Goal: Information Seeking & Learning: Learn about a topic

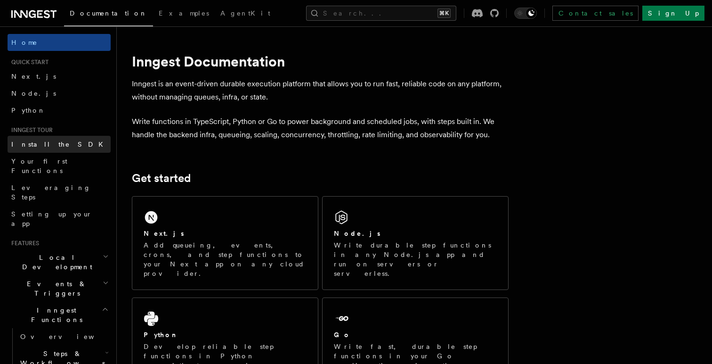
click at [63, 144] on link "Install the SDK" at bounding box center [59, 144] width 103 height 17
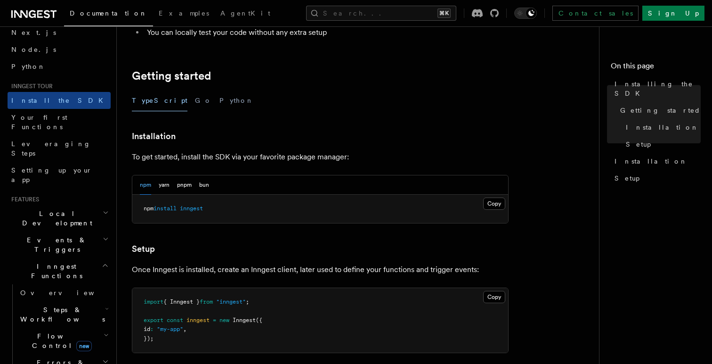
scroll to position [157, 0]
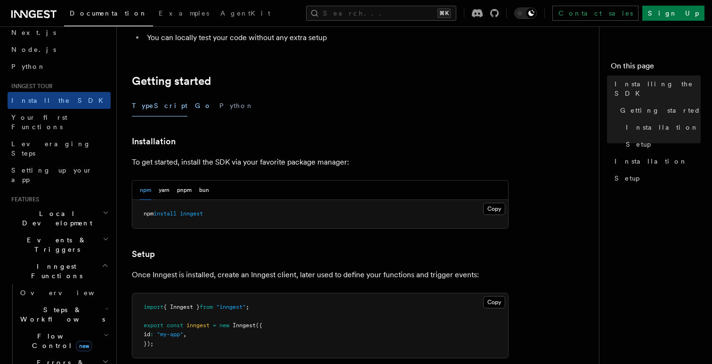
click at [195, 105] on button "Go" at bounding box center [203, 105] width 17 height 21
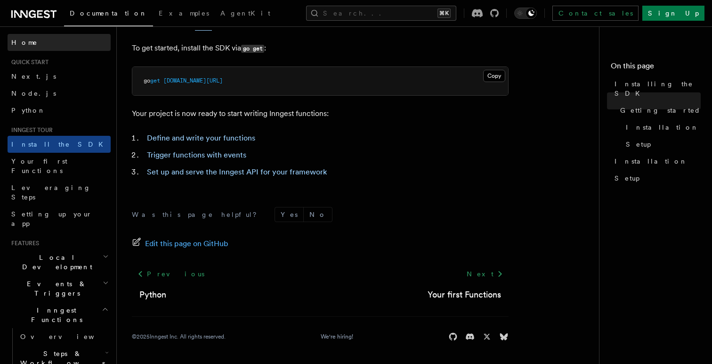
click at [32, 42] on link "Home" at bounding box center [59, 42] width 103 height 17
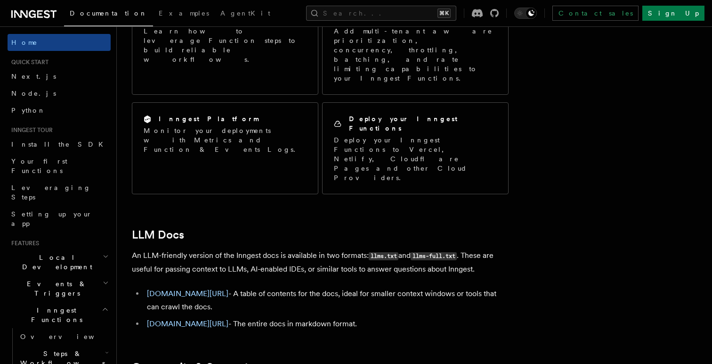
scroll to position [819, 0]
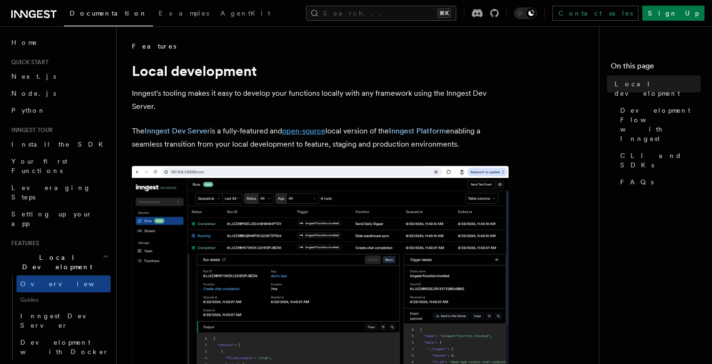
click at [320, 130] on link "open-source" at bounding box center [303, 130] width 43 height 9
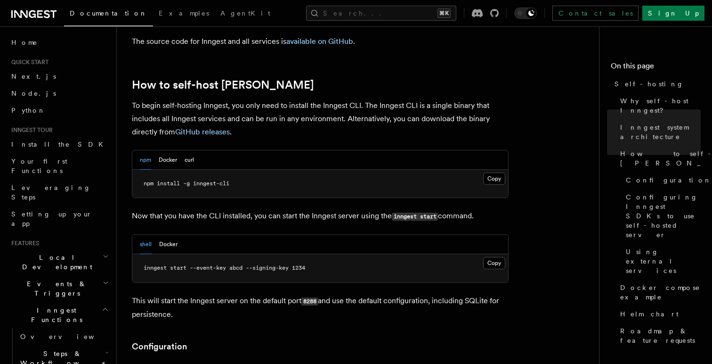
scroll to position [932, 0]
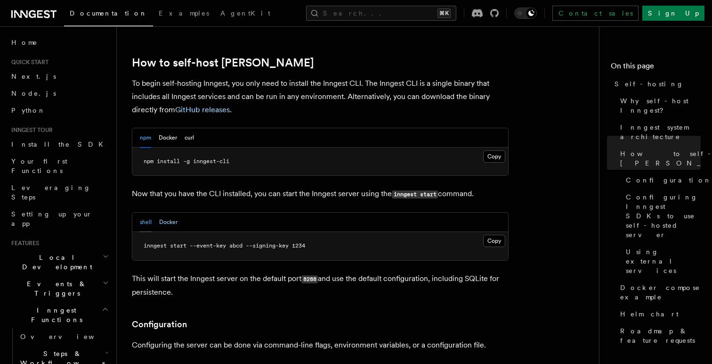
click at [174, 212] on button "Docker" at bounding box center [168, 221] width 18 height 19
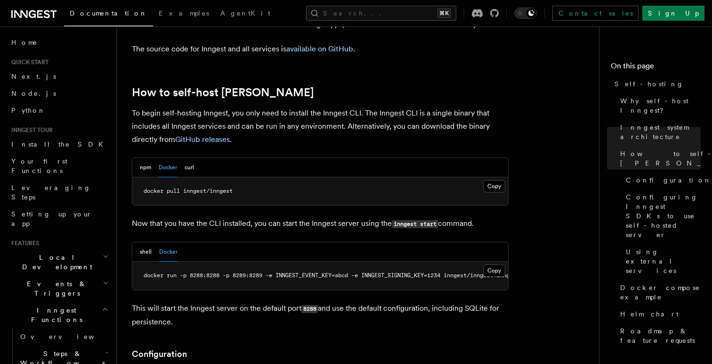
scroll to position [898, 0]
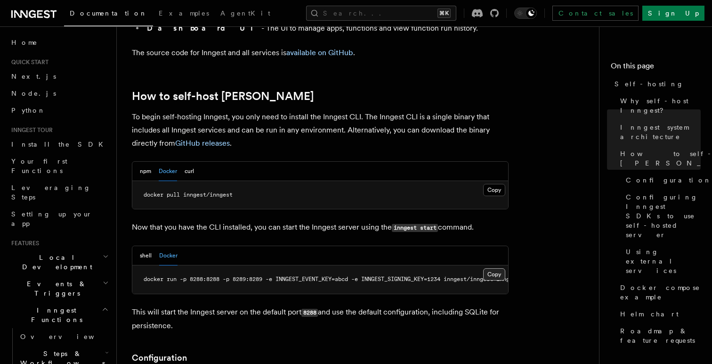
click at [490, 268] on button "Copy Copied" at bounding box center [494, 274] width 22 height 12
click at [416, 224] on code "inngest start" at bounding box center [415, 228] width 46 height 8
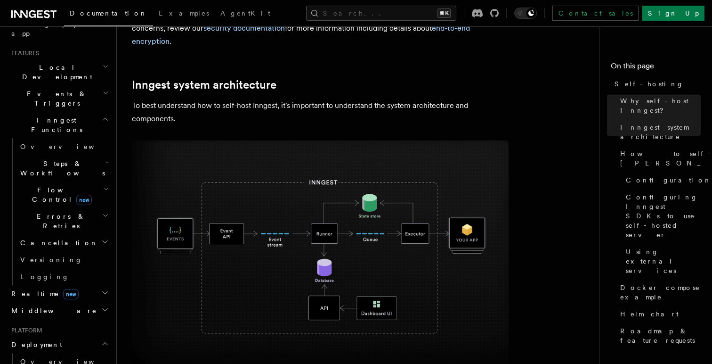
scroll to position [207, 0]
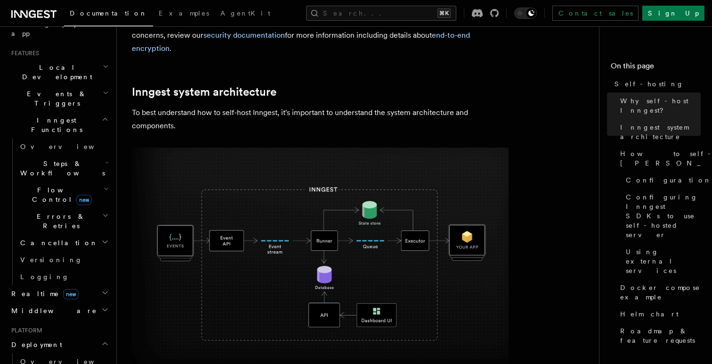
click at [104, 185] on icon "button" at bounding box center [106, 189] width 5 height 8
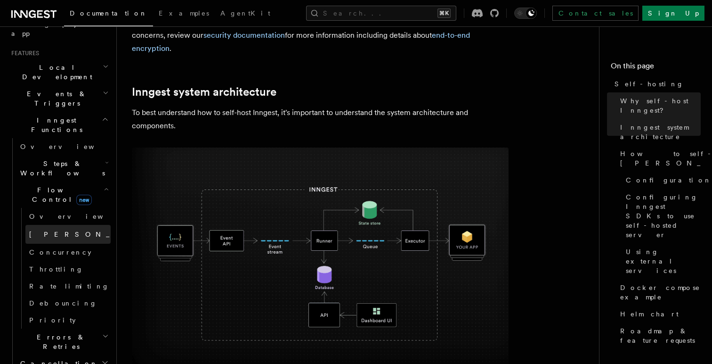
click at [68, 225] on link "[PERSON_NAME] new" at bounding box center [67, 234] width 85 height 19
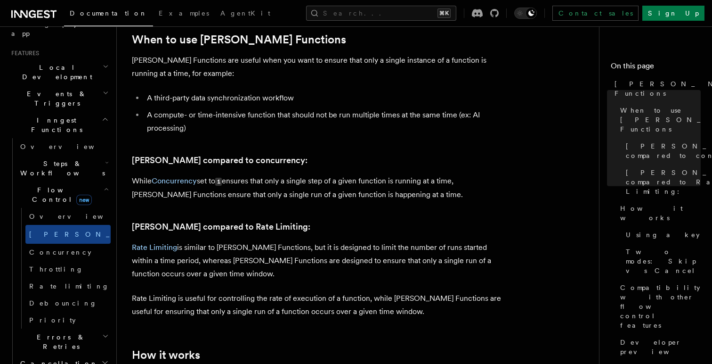
scroll to position [439, 0]
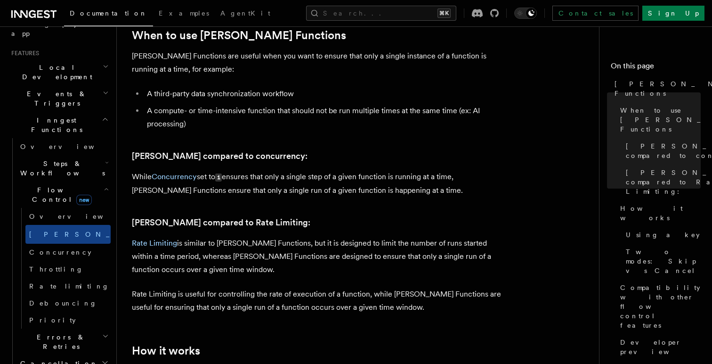
click at [269, 170] on p "While Concurrency set to 1 ensures that only a single step of a given function …" at bounding box center [320, 183] width 377 height 27
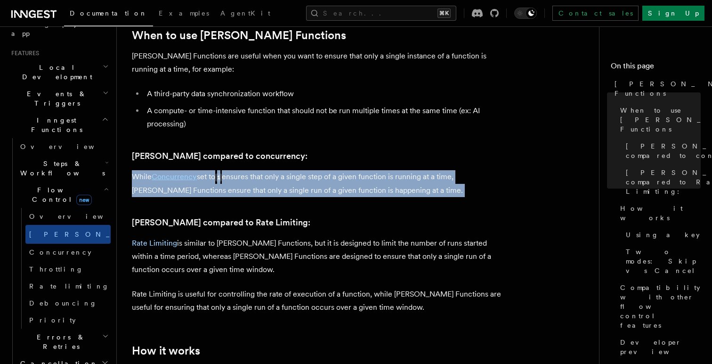
click at [295, 170] on p "While Concurrency set to 1 ensures that only a single step of a given function …" at bounding box center [320, 183] width 377 height 27
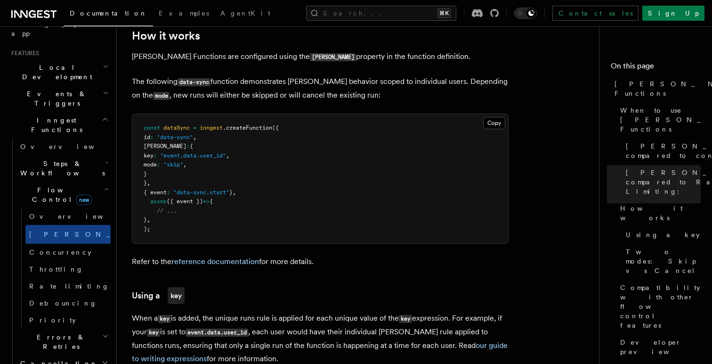
scroll to position [757, 0]
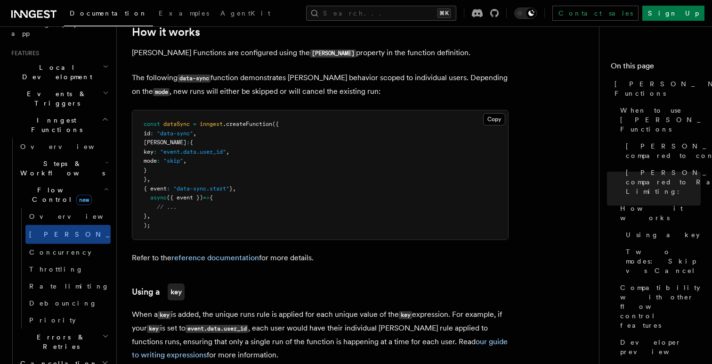
click at [150, 130] on span "id" at bounding box center [147, 133] width 7 height 7
drag, startPoint x: 152, startPoint y: 119, endPoint x: 174, endPoint y: 171, distance: 57.2
click at [174, 171] on pre "const dataSync = inngest .createFunction ({ id : "data-sync" , [PERSON_NAME] : …" at bounding box center [320, 174] width 376 height 129
click at [222, 164] on pre "const dataSync = inngest .createFunction ({ id : "data-sync" , [PERSON_NAME] : …" at bounding box center [320, 174] width 376 height 129
drag, startPoint x: 148, startPoint y: 175, endPoint x: 207, endPoint y: 196, distance: 62.4
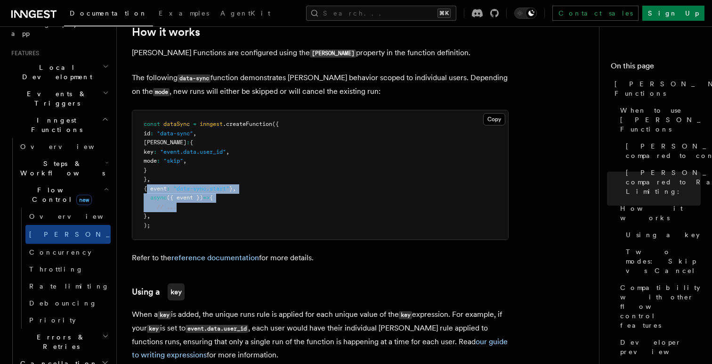
click at [206, 195] on pre "const dataSync = inngest .createFunction ({ id : "data-sync" , [PERSON_NAME] : …" at bounding box center [320, 174] width 376 height 129
click at [233, 194] on pre "const dataSync = inngest .createFunction ({ id : "data-sync" , [PERSON_NAME] : …" at bounding box center [320, 174] width 376 height 129
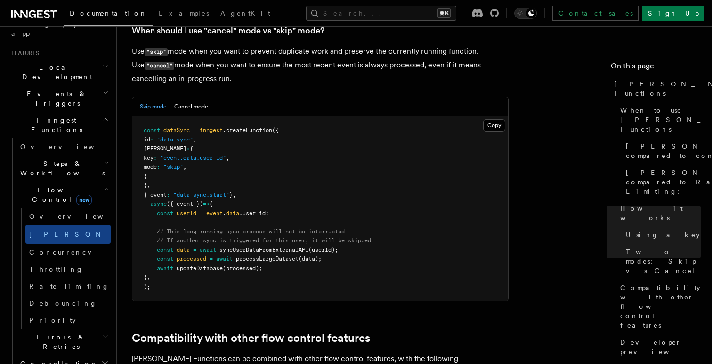
scroll to position [1332, 0]
drag, startPoint x: 155, startPoint y: 104, endPoint x: 180, endPoint y: 140, distance: 44.2
click at [180, 139] on pre "const dataSync = inngest .createFunction ({ id : "data-sync" , [PERSON_NAME] : …" at bounding box center [320, 209] width 376 height 184
click at [248, 149] on pre "const dataSync = inngest .createFunction ({ id : "data-sync" , [PERSON_NAME] : …" at bounding box center [320, 209] width 376 height 184
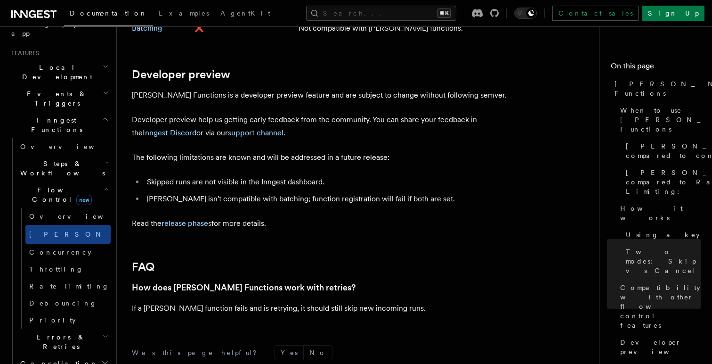
scroll to position [1872, 0]
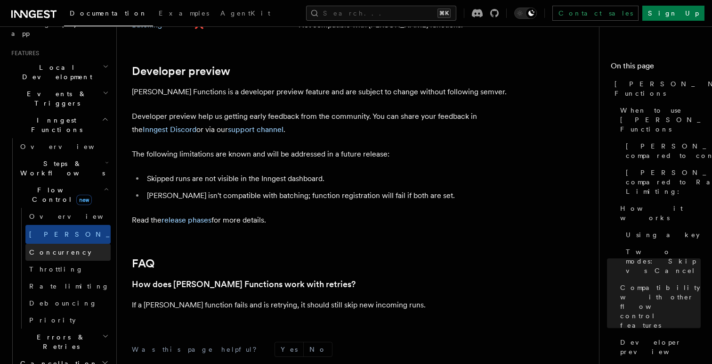
click at [63, 244] on link "Concurrency" at bounding box center [67, 252] width 85 height 17
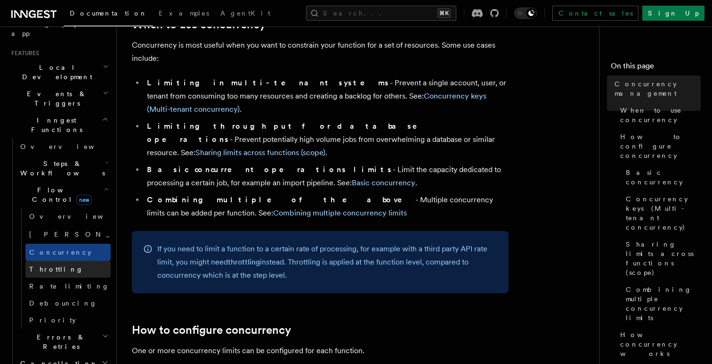
scroll to position [229, 0]
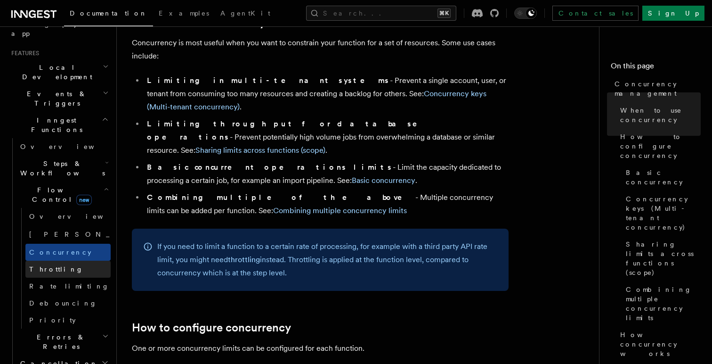
click at [62, 260] on link "Throttling" at bounding box center [67, 268] width 85 height 17
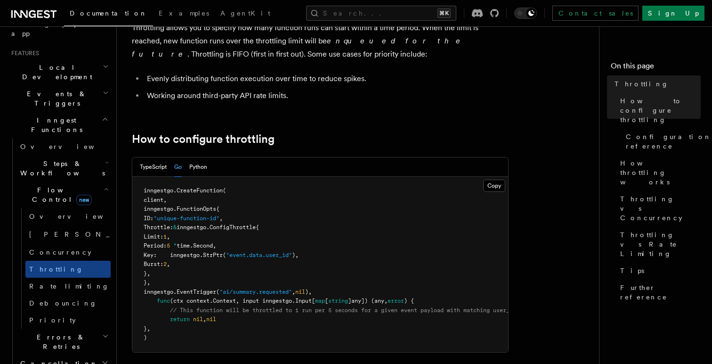
scroll to position [67, 0]
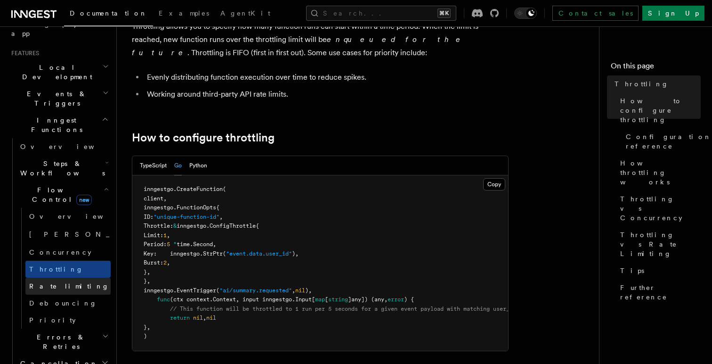
click at [76, 277] on link "Rate limiting" at bounding box center [67, 285] width 85 height 17
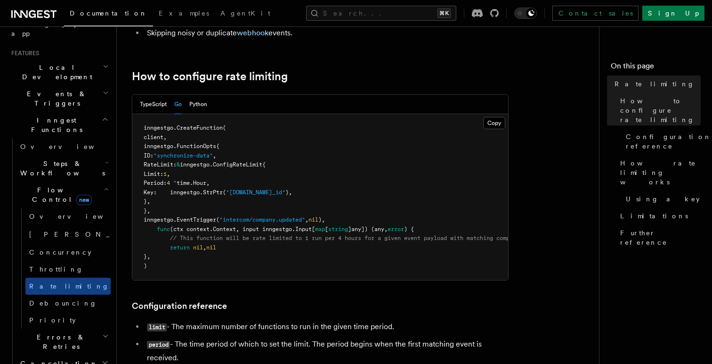
scroll to position [155, 0]
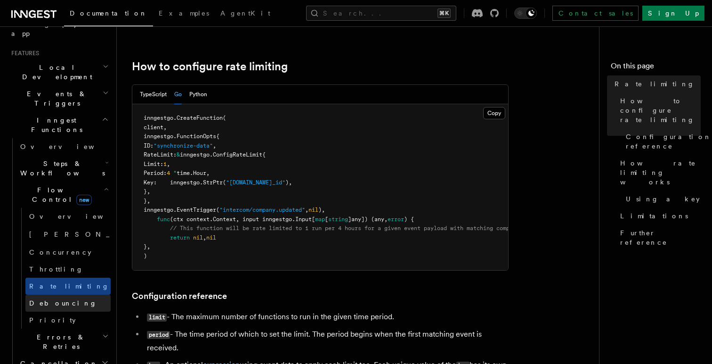
click at [73, 294] on link "Debouncing" at bounding box center [67, 302] width 85 height 17
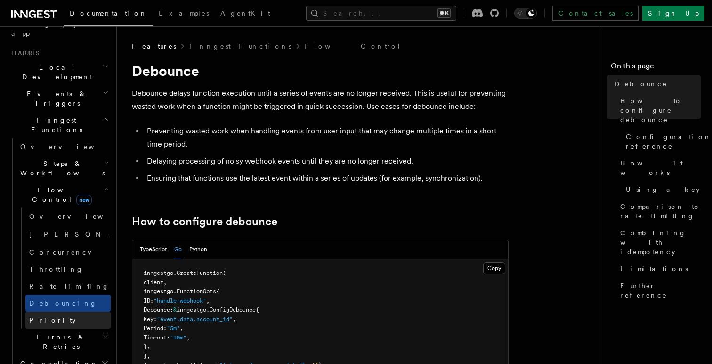
click at [65, 311] on link "Priority" at bounding box center [67, 319] width 85 height 17
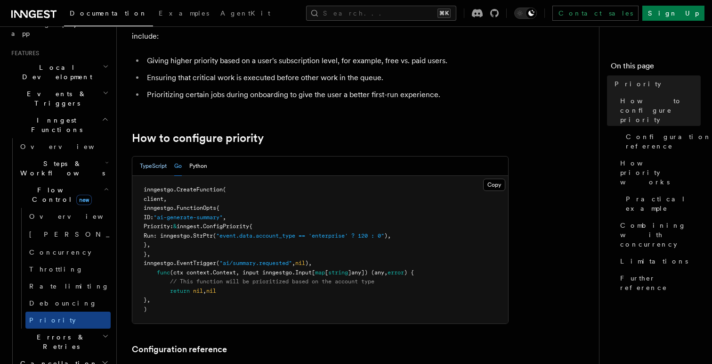
scroll to position [84, 0]
click at [66, 328] on h2 "Errors & Retries" at bounding box center [63, 341] width 94 height 26
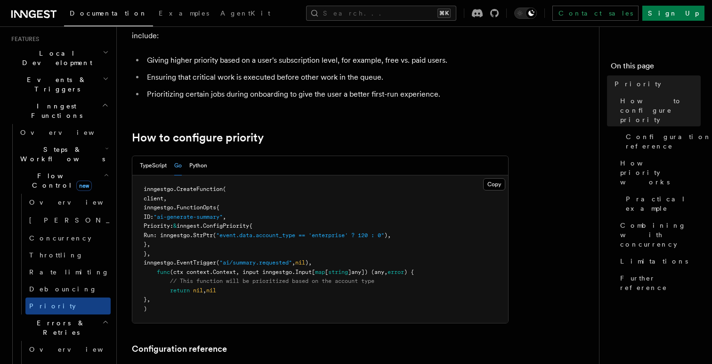
click at [77, 341] on link "Overview" at bounding box center [67, 349] width 85 height 17
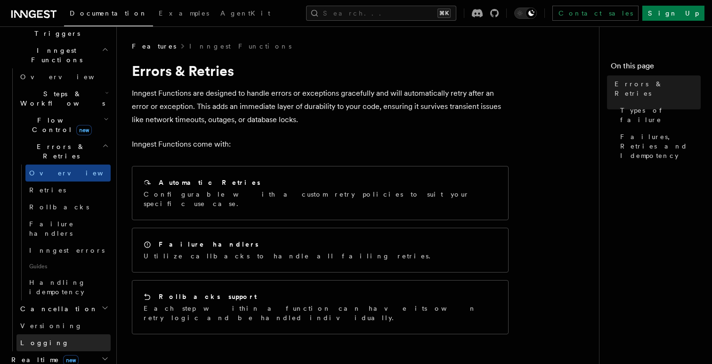
scroll to position [262, 0]
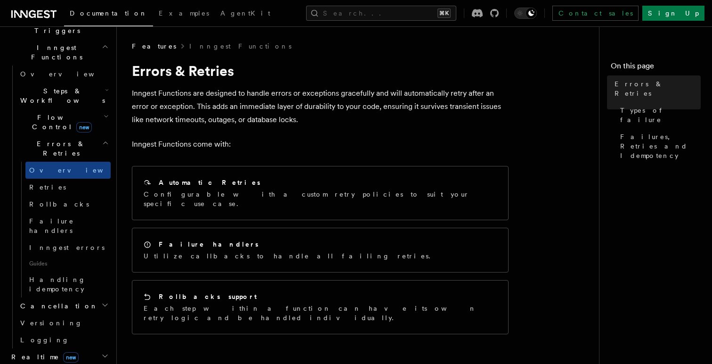
click at [82, 348] on h2 "Realtime new" at bounding box center [59, 356] width 103 height 17
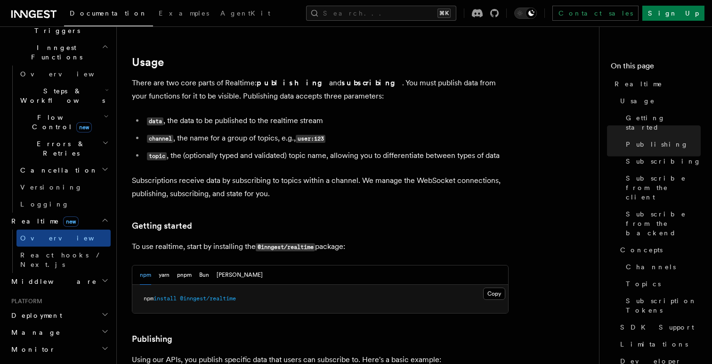
scroll to position [208, 0]
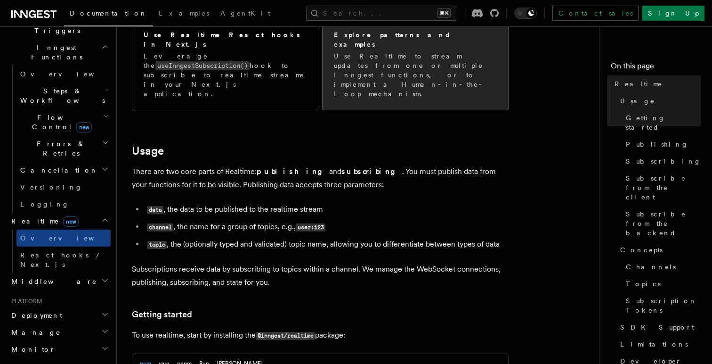
click at [403, 52] on p "Use Realtime to stream updates from one or multiple Inngest functions, or to im…" at bounding box center [415, 74] width 163 height 47
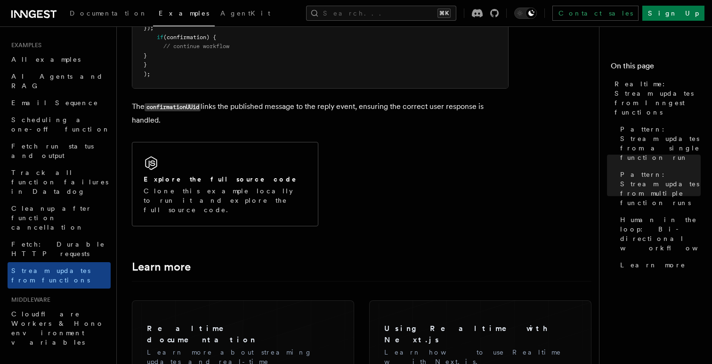
scroll to position [2237, 0]
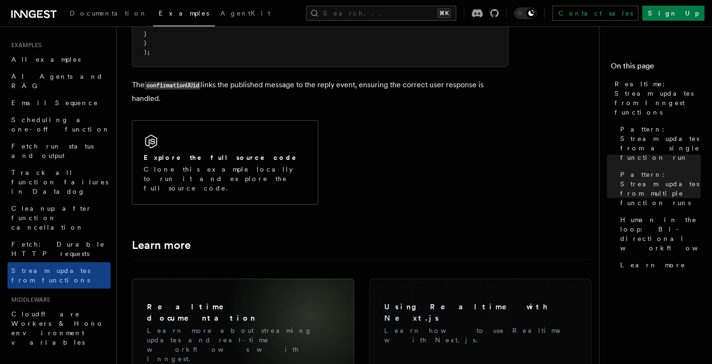
click at [286, 326] on p "Learn more about streaming updates and real-time workflows with Inngest." at bounding box center [243, 345] width 192 height 38
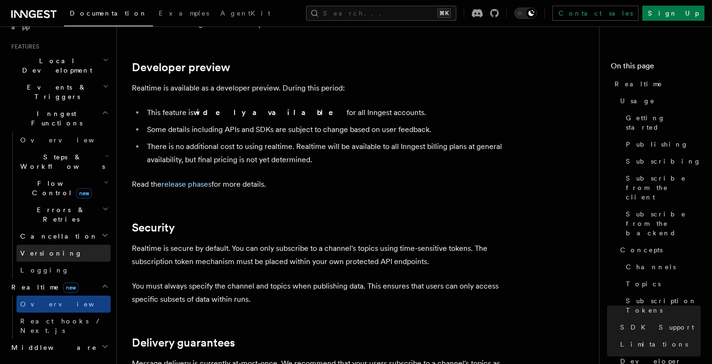
scroll to position [211, 0]
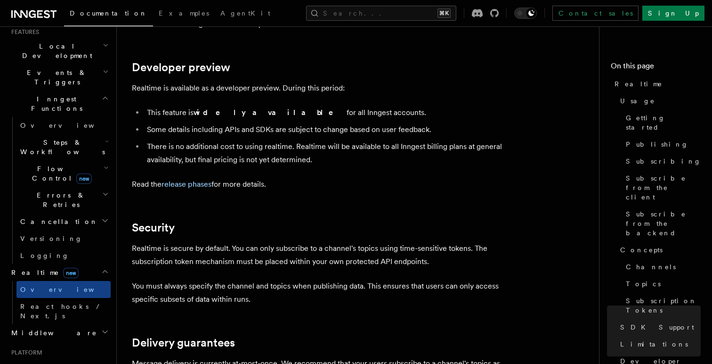
click at [97, 358] on h2 "Deployment" at bounding box center [59, 366] width 103 height 17
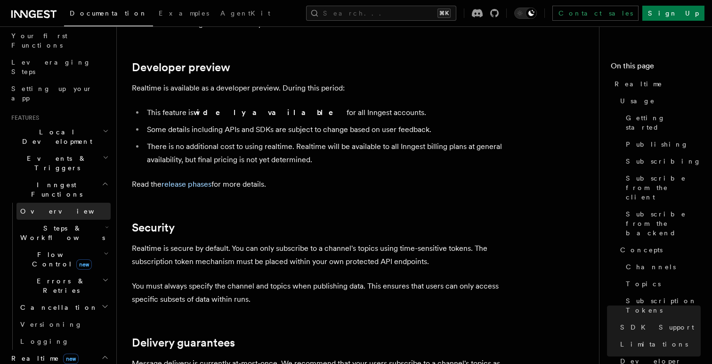
scroll to position [122, 0]
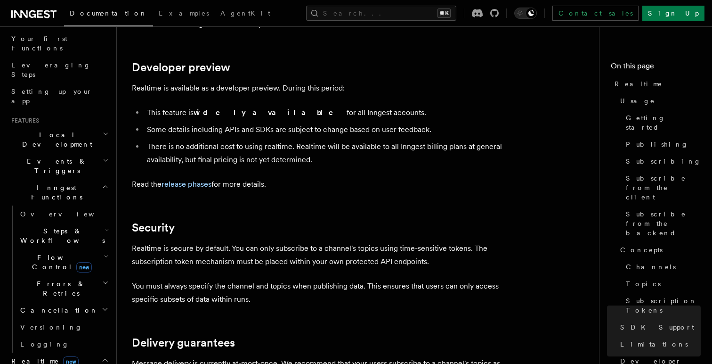
click at [90, 153] on h2 "Events & Triggers" at bounding box center [59, 166] width 103 height 26
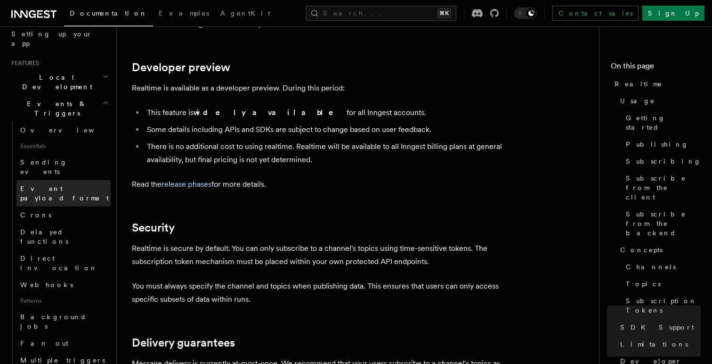
scroll to position [182, 0]
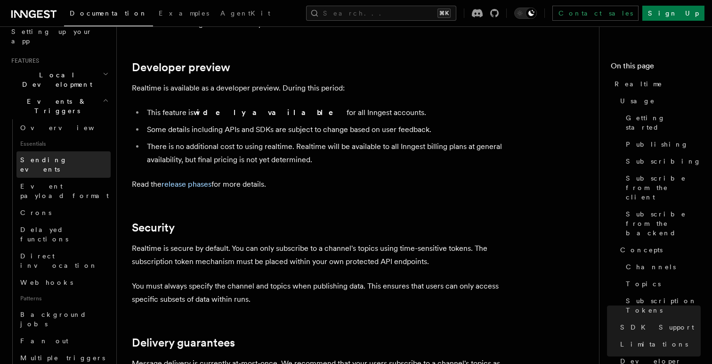
click at [78, 151] on link "Sending events" at bounding box center [63, 164] width 94 height 26
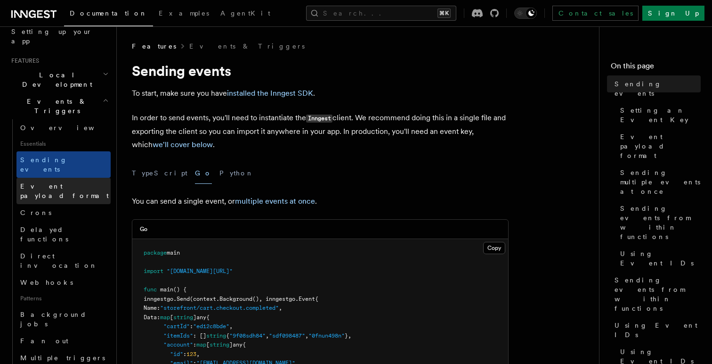
click at [87, 178] on link "Event payload format" at bounding box center [63, 191] width 94 height 26
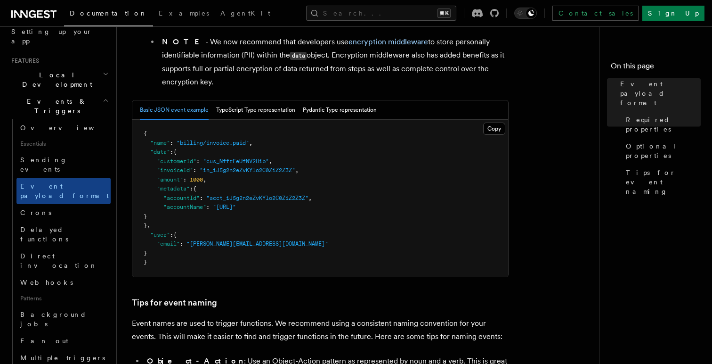
scroll to position [379, 0]
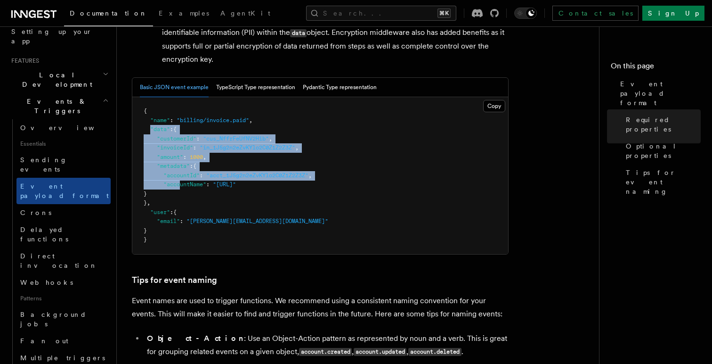
drag, startPoint x: 151, startPoint y: 131, endPoint x: 180, endPoint y: 195, distance: 69.7
click at [180, 194] on pre "{ "name" : "billing/invoice.paid" , "data" : { "customerId" : "cus_NffrFeUfNV2H…" at bounding box center [320, 175] width 376 height 157
click at [239, 183] on pre "{ "name" : "billing/invoice.paid" , "data" : { "customerId" : "cus_NffrFeUfNV2H…" at bounding box center [320, 175] width 376 height 157
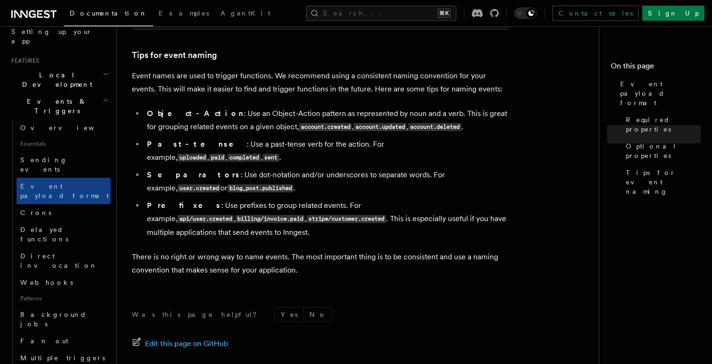
scroll to position [582, 0]
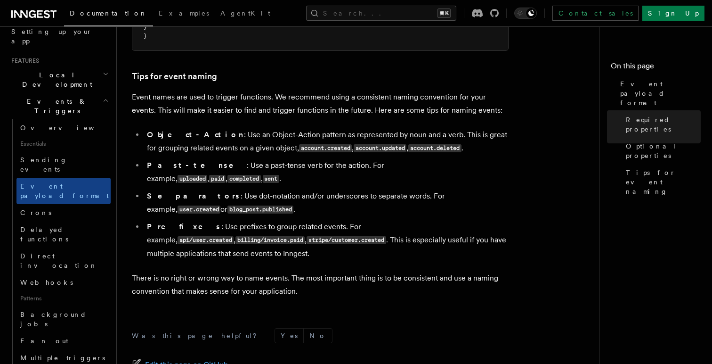
click at [64, 136] on span "Essentials" at bounding box center [63, 143] width 94 height 15
click at [63, 151] on link "Sending events" at bounding box center [63, 164] width 94 height 26
